Goal: Find specific page/section: Find specific page/section

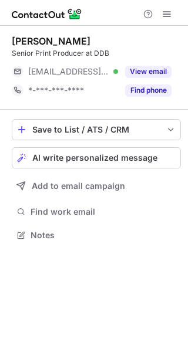
scroll to position [227, 188]
